Goal: Transaction & Acquisition: Purchase product/service

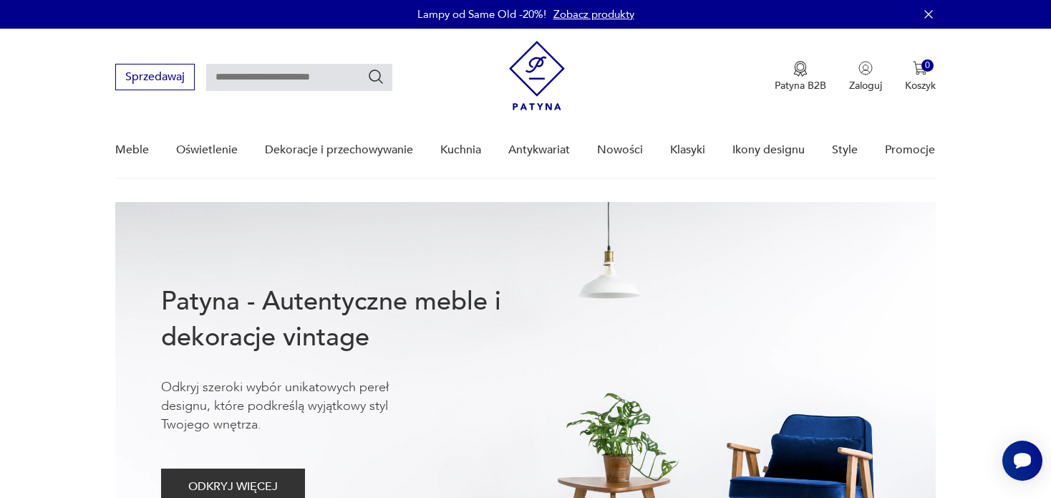
drag, startPoint x: 402, startPoint y: 412, endPoint x: 434, endPoint y: 132, distance: 282.5
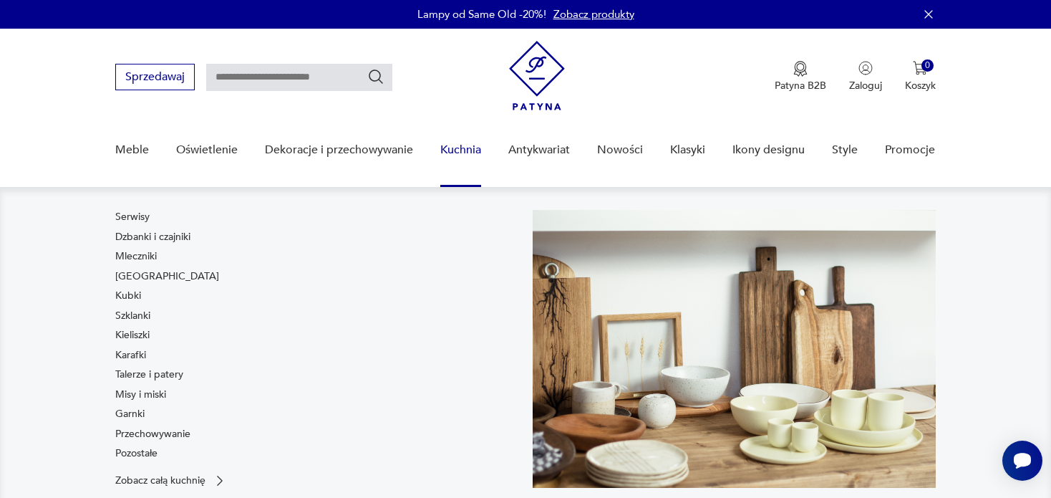
click at [474, 150] on link "Kuchnia" at bounding box center [460, 149] width 41 height 55
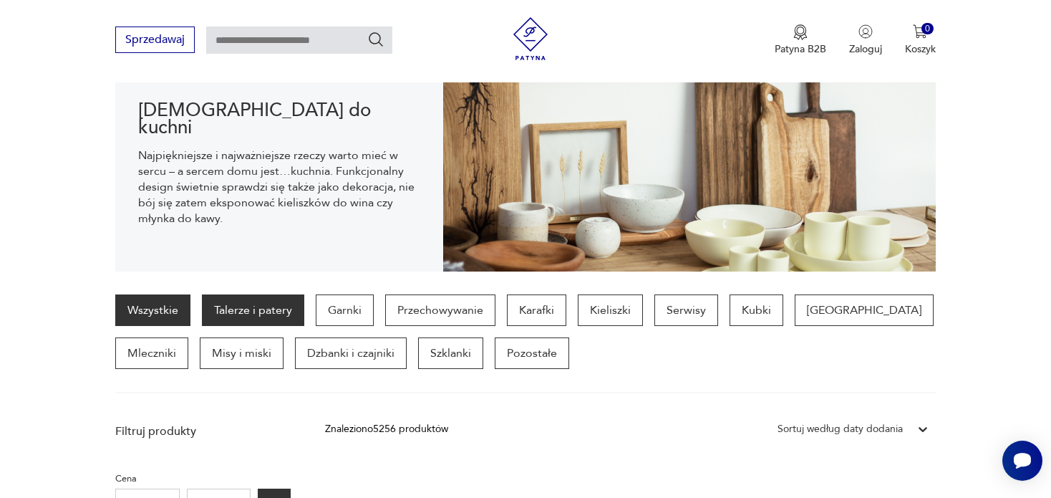
scroll to position [188, 0]
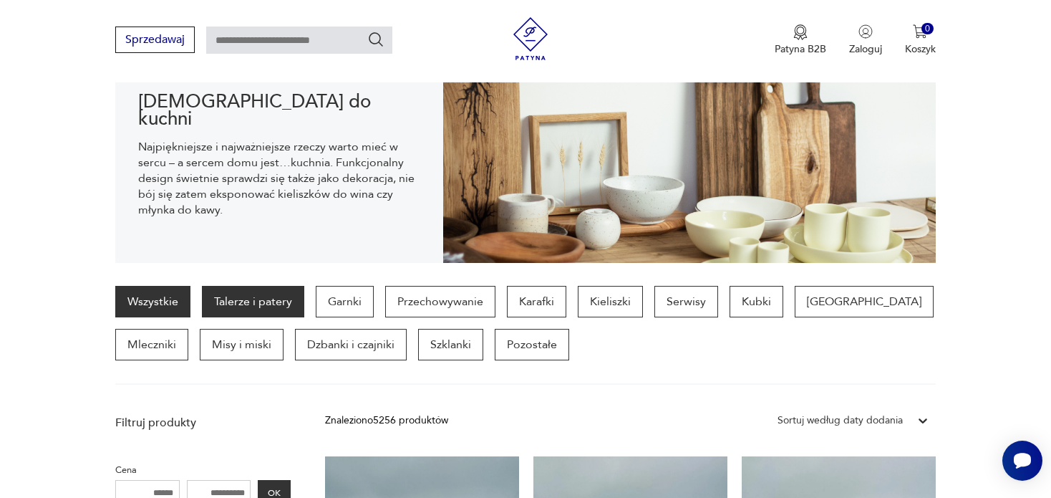
click at [293, 303] on p "Talerze i patery" at bounding box center [253, 302] width 102 height 32
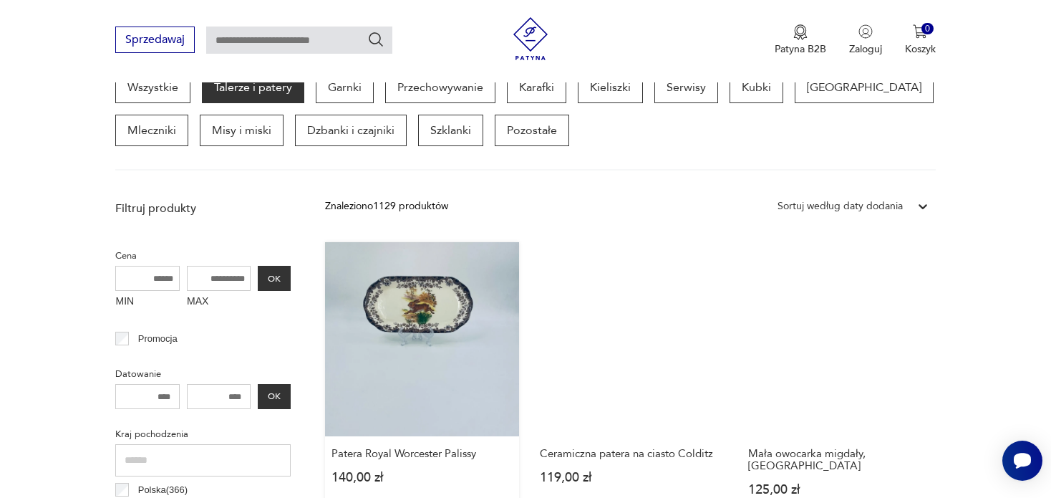
scroll to position [523, 0]
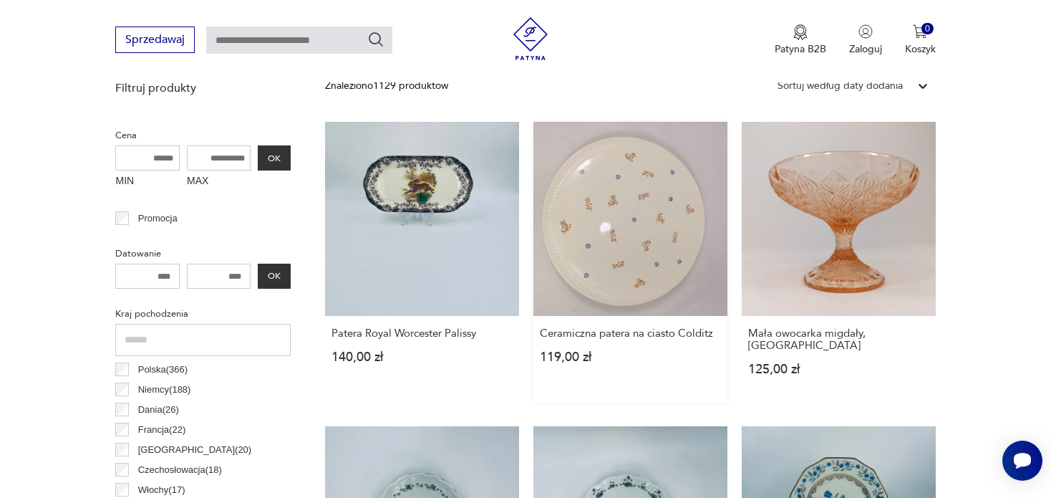
click at [647, 176] on link "Ceramiczna patera na ciasto Colditz 119,00 zł" at bounding box center [630, 262] width 194 height 281
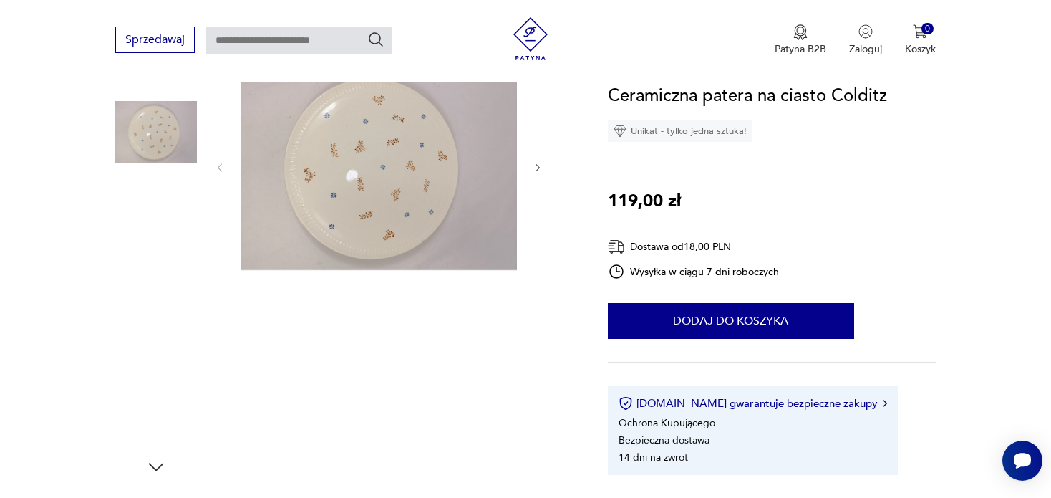
scroll to position [262, 0]
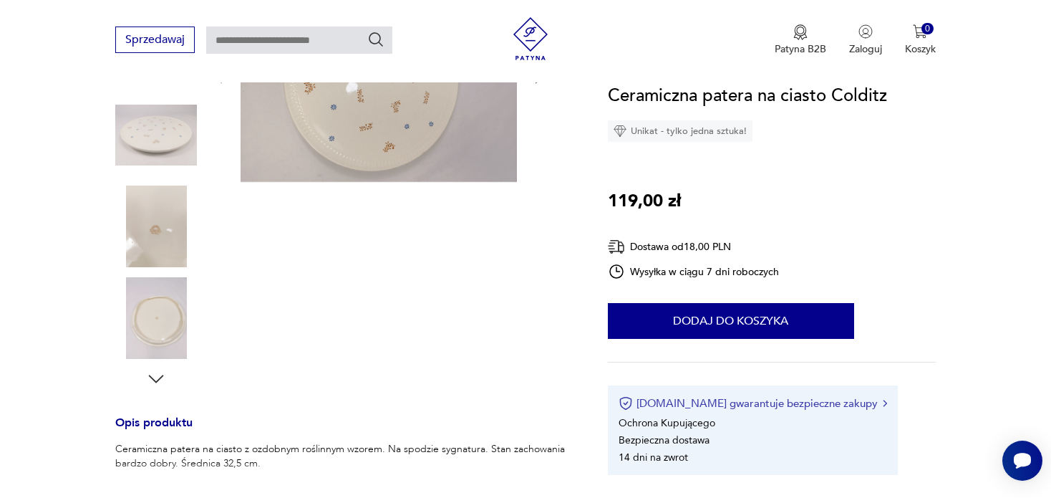
click at [837, 402] on button "Patyna.pl gwarantuje bezpieczne zakupy" at bounding box center [753, 403] width 268 height 14
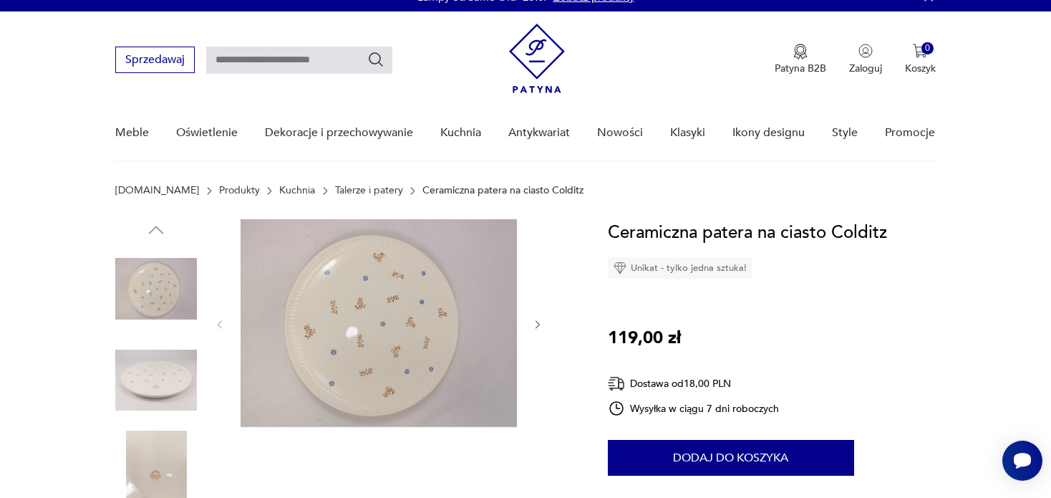
scroll to position [0, 0]
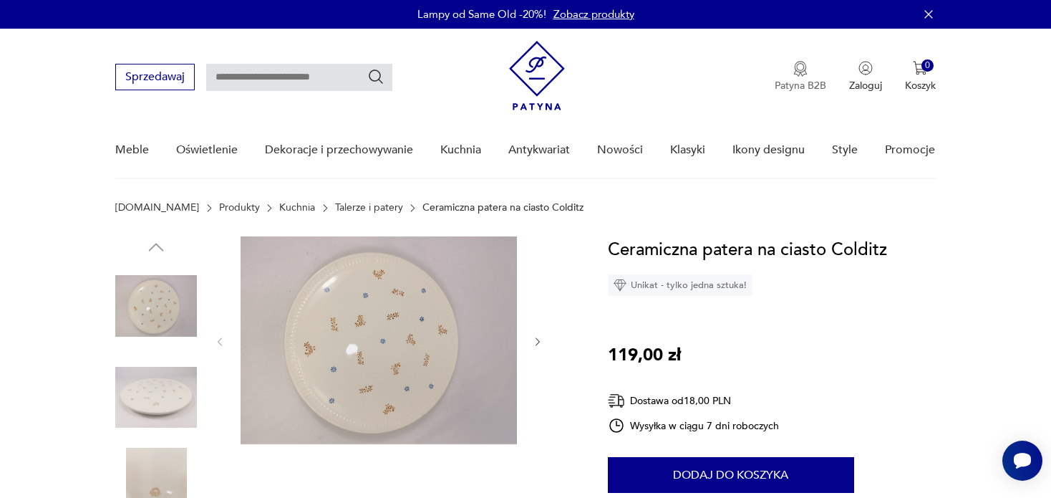
click at [807, 82] on p "Patyna B2B" at bounding box center [801, 86] width 52 height 14
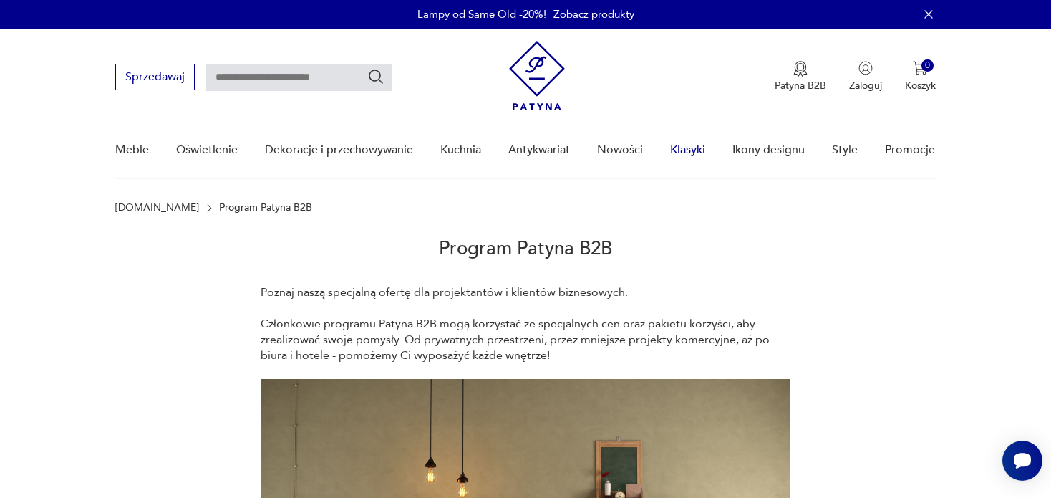
drag, startPoint x: 658, startPoint y: 374, endPoint x: 687, endPoint y: 173, distance: 203.3
